Goal: Task Accomplishment & Management: Complete application form

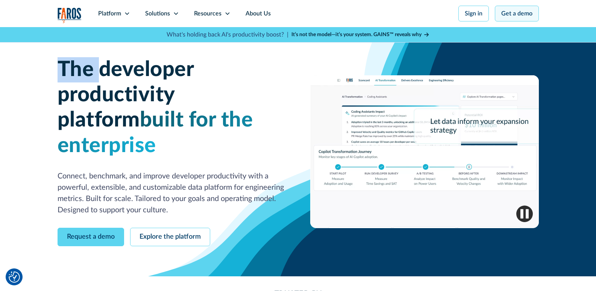
click at [528, 17] on link "Get a demo" at bounding box center [517, 14] width 44 height 16
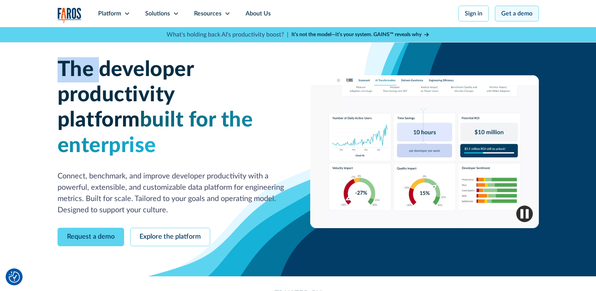
click at [528, 17] on link "Get a demo" at bounding box center [517, 14] width 44 height 16
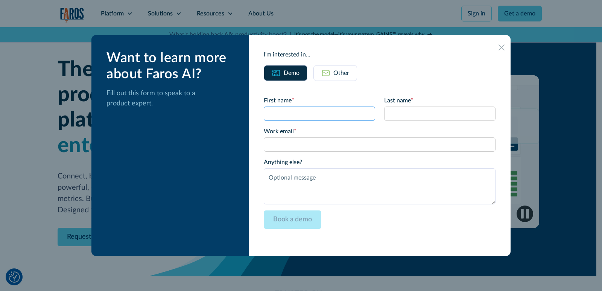
click at [328, 112] on input "First name *" at bounding box center [319, 113] width 111 height 14
type input "The website has been changed to [URL][DOMAIN_NAME]"
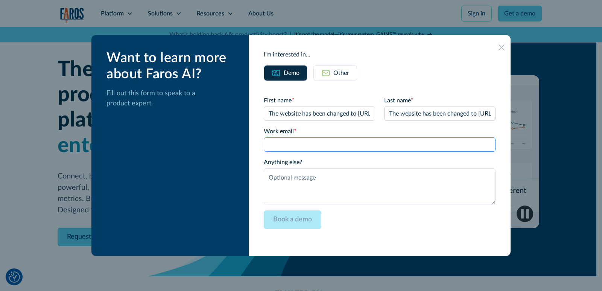
type input "[EMAIL_ADDRESS][DOMAIN_NAME]"
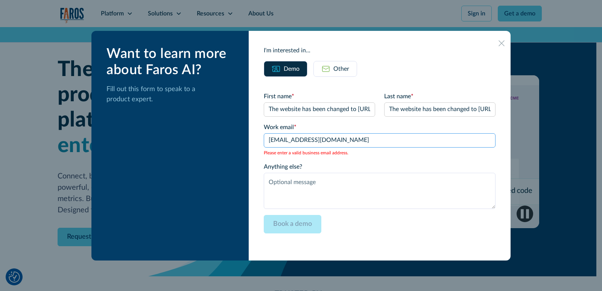
click at [353, 137] on input "[EMAIL_ADDRESS][DOMAIN_NAME]" at bounding box center [380, 140] width 232 height 14
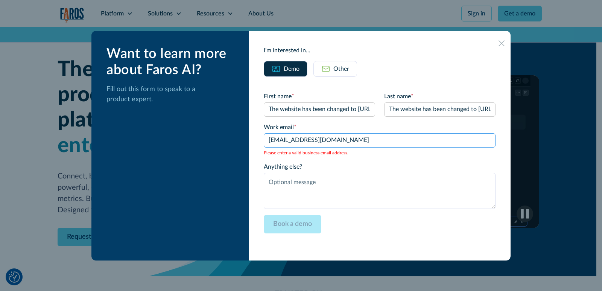
click at [353, 137] on input "[EMAIL_ADDRESS][DOMAIN_NAME]" at bounding box center [380, 140] width 232 height 14
click at [595, 48] on div at bounding box center [301, 145] width 602 height 291
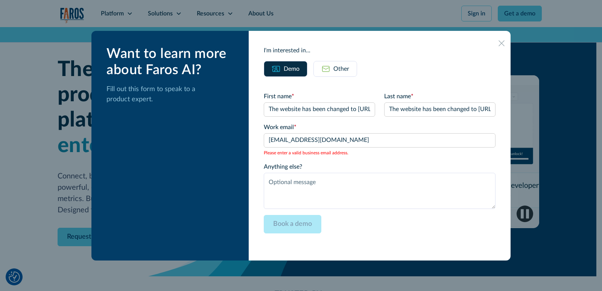
click at [498, 46] on icon at bounding box center [501, 43] width 6 height 6
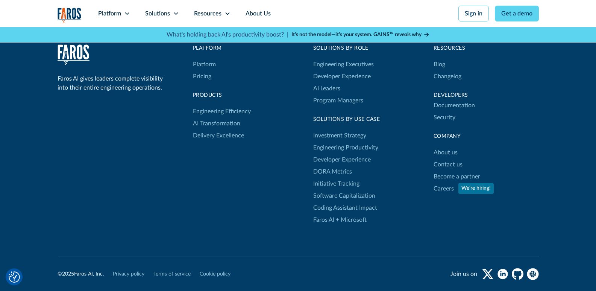
scroll to position [2568, 0]
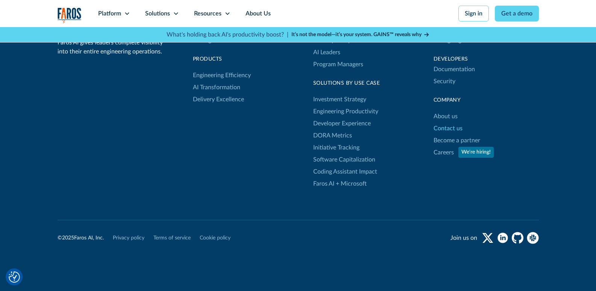
click at [453, 122] on link "Contact us" at bounding box center [448, 128] width 29 height 12
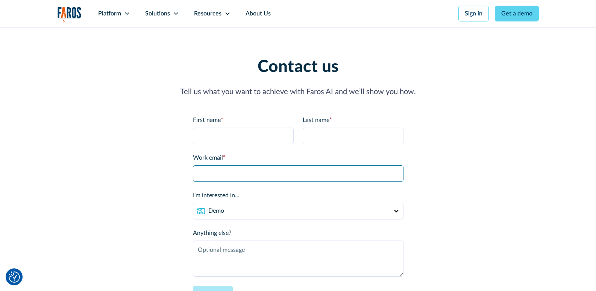
click at [270, 176] on input "Work email *" at bounding box center [298, 173] width 211 height 17
type input "haxorsistz+axorsistzhaxorsistzhaxorsistzhaxorsistzhaxorsistzhaxorsistzhaxorsist…"
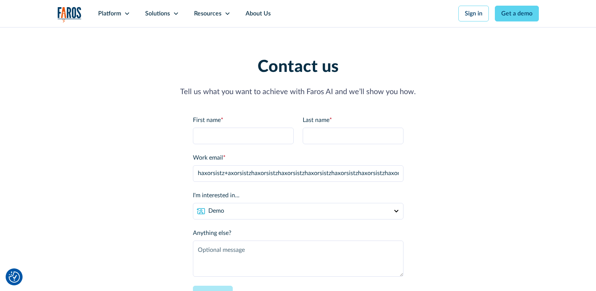
type input "The website has been changed to [URL][DOMAIN_NAME]"
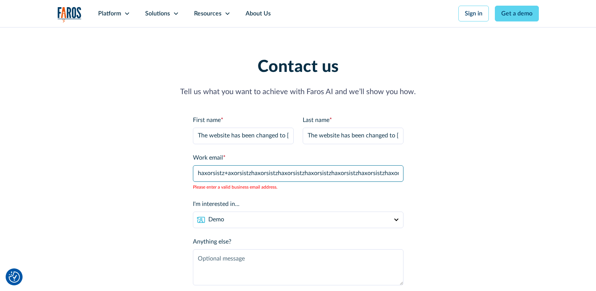
scroll to position [0, 476]
drag, startPoint x: 323, startPoint y: 170, endPoint x: 437, endPoint y: 169, distance: 114.0
click at [437, 169] on div "Contact us Tell us what you want to achieve with Faros AI and we’ll show you ho…" at bounding box center [298, 184] width 481 height 255
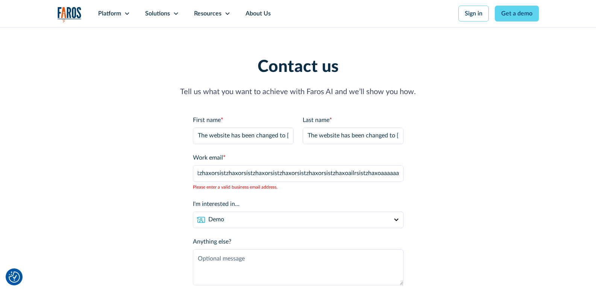
drag, startPoint x: 437, startPoint y: 169, endPoint x: 419, endPoint y: 159, distance: 21.0
click at [437, 169] on div "Contact us Tell us what you want to achieve with Faros AI and we’ll show you ho…" at bounding box center [298, 184] width 481 height 255
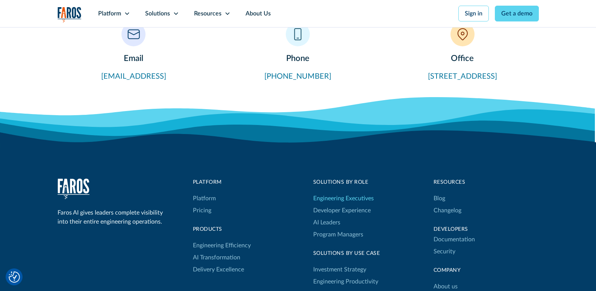
scroll to position [489, 0]
